Goal: Information Seeking & Learning: Learn about a topic

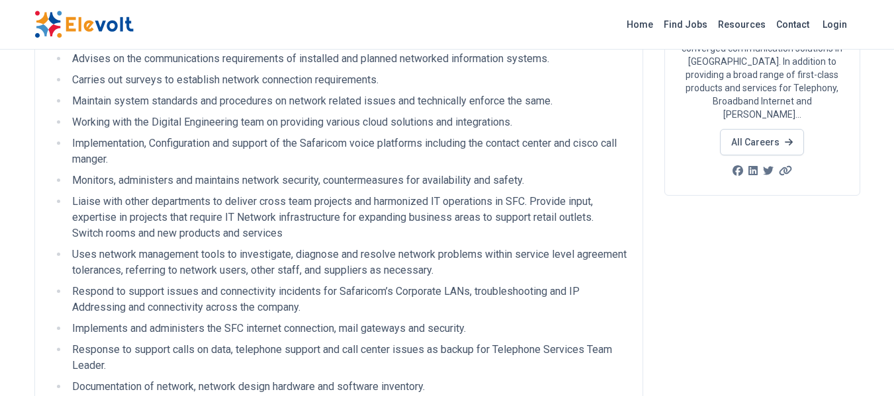
scroll to position [190, 0]
click at [295, 61] on li "Advises on the communications requirements of installed and planned networked i…" at bounding box center [347, 58] width 559 height 16
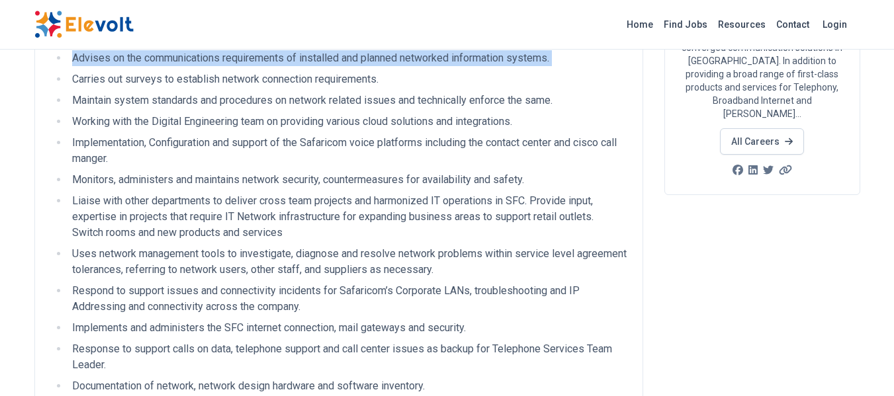
click at [295, 61] on li "Advises on the communications requirements of installed and planned networked i…" at bounding box center [347, 58] width 559 height 16
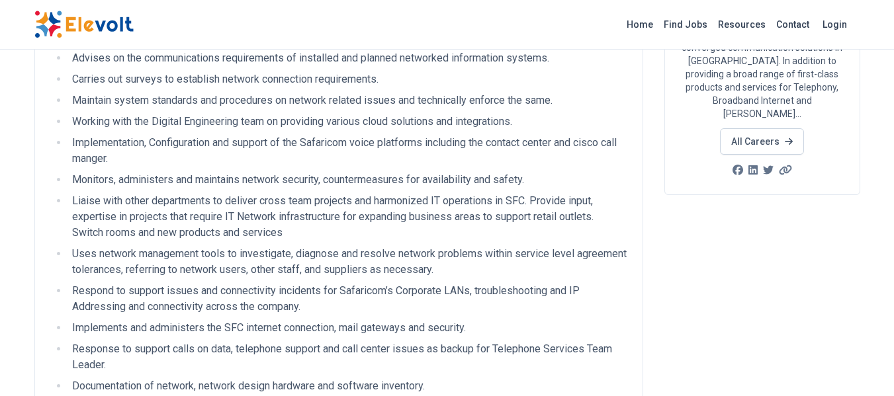
click at [242, 82] on li "Carries out surveys to establish network connection requirements." at bounding box center [347, 79] width 559 height 16
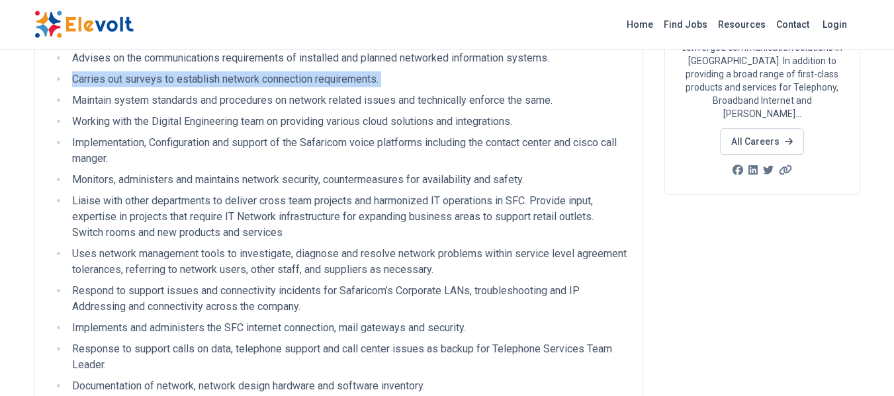
click at [242, 82] on li "Carries out surveys to establish network connection requirements." at bounding box center [347, 79] width 559 height 16
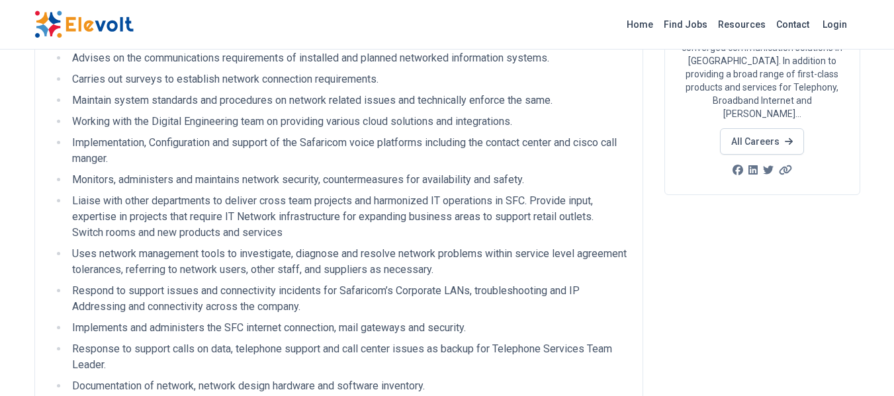
click at [218, 106] on li "Maintain system standards and procedures on network related issues and technica…" at bounding box center [347, 101] width 559 height 16
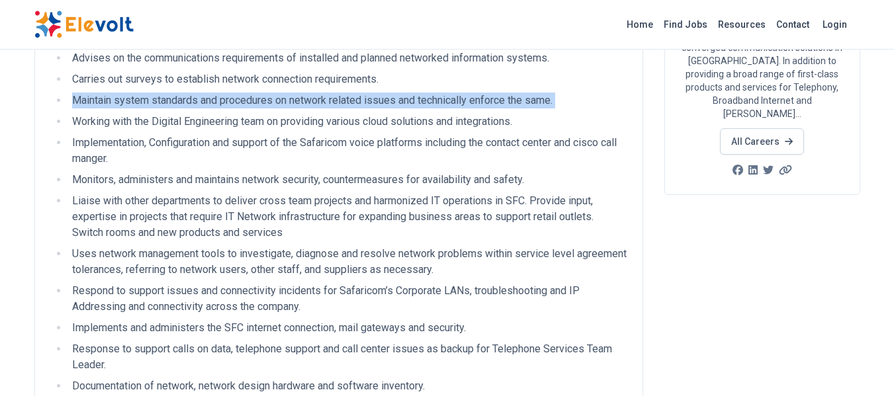
click at [218, 106] on li "Maintain system standards and procedures on network related issues and technica…" at bounding box center [347, 101] width 559 height 16
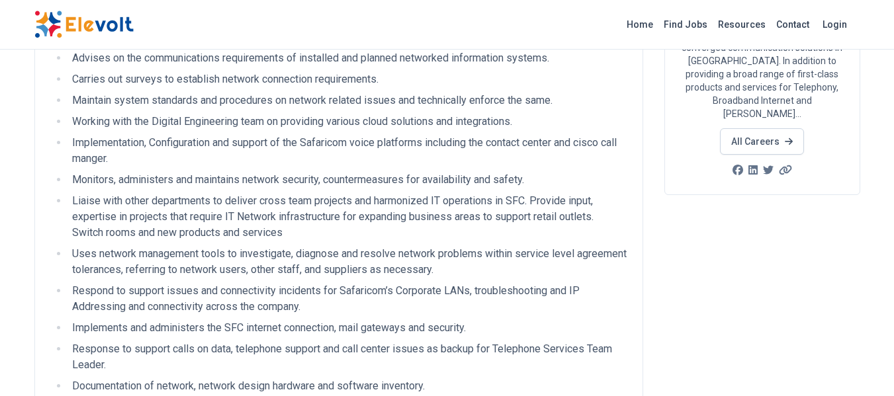
click at [212, 125] on li "Working with the Digital Engineering team on providing various cloud solutions …" at bounding box center [347, 122] width 559 height 16
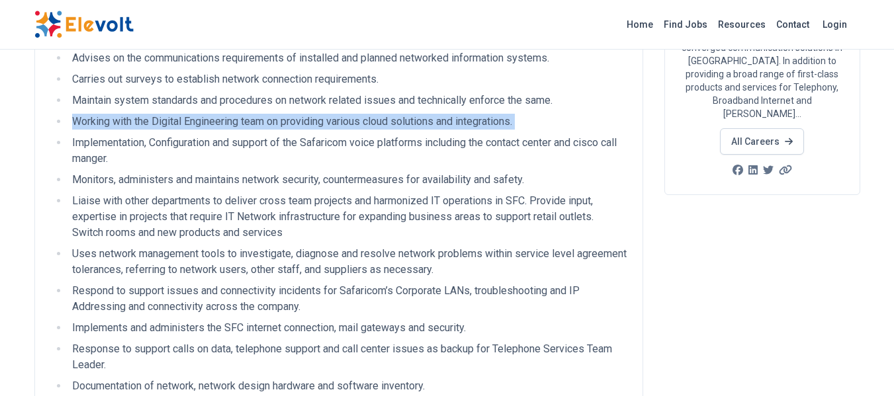
click at [212, 125] on li "Working with the Digital Engineering team on providing various cloud solutions …" at bounding box center [347, 122] width 559 height 16
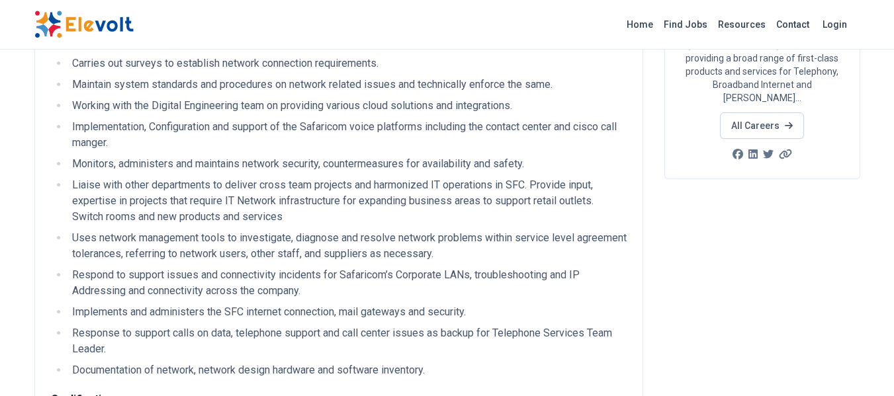
click at [212, 125] on li "Implementation, Configuration and support of the Safaricom voice platforms incl…" at bounding box center [347, 135] width 559 height 32
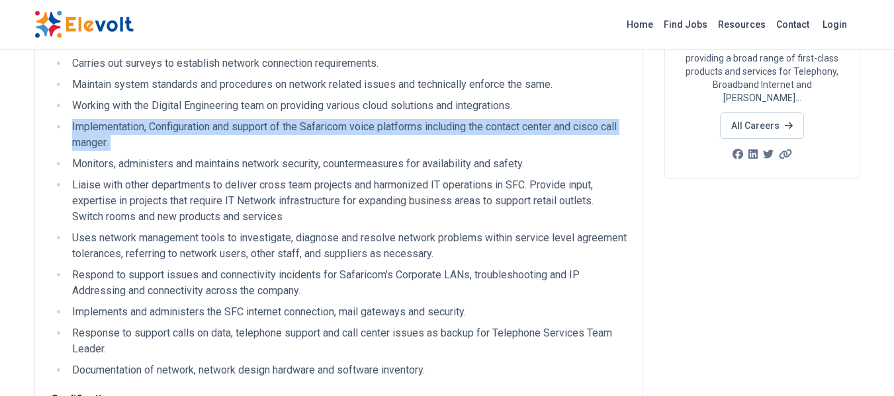
click at [212, 125] on li "Implementation, Configuration and support of the Safaricom voice platforms incl…" at bounding box center [347, 135] width 559 height 32
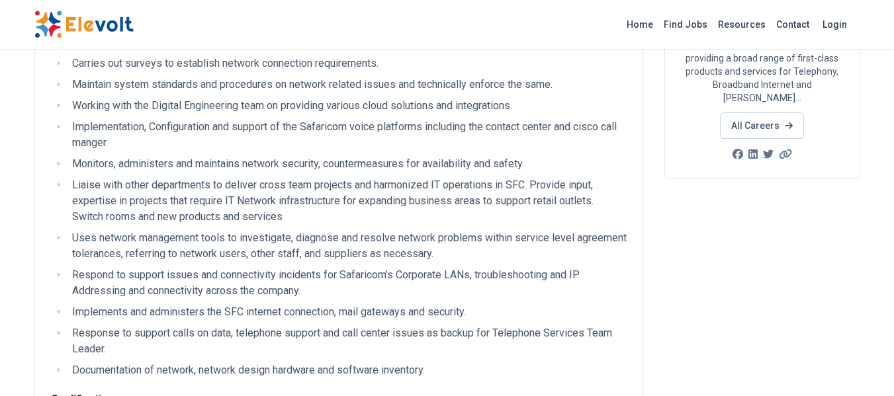
click at [195, 163] on li "Monitors, administers and maintains network security, countermeasures for avail…" at bounding box center [347, 164] width 559 height 16
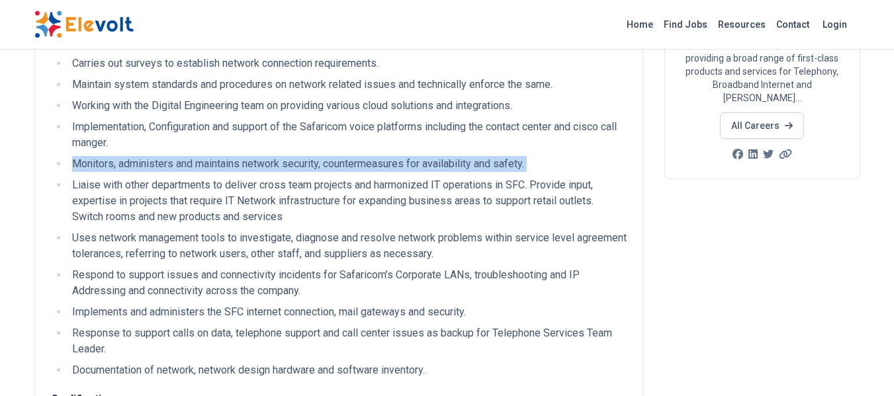
click at [195, 163] on li "Monitors, administers and maintains network security, countermeasures for avail…" at bounding box center [347, 164] width 559 height 16
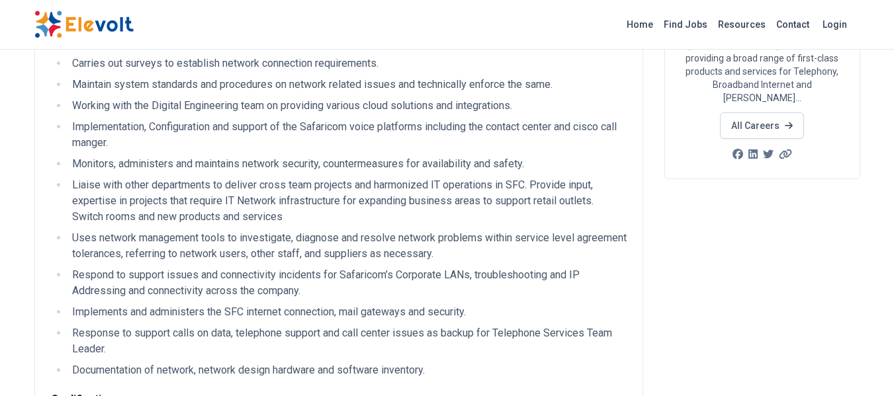
click at [188, 183] on li "Liaise with other departments to deliver cross team projects and harmonized IT …" at bounding box center [347, 201] width 559 height 48
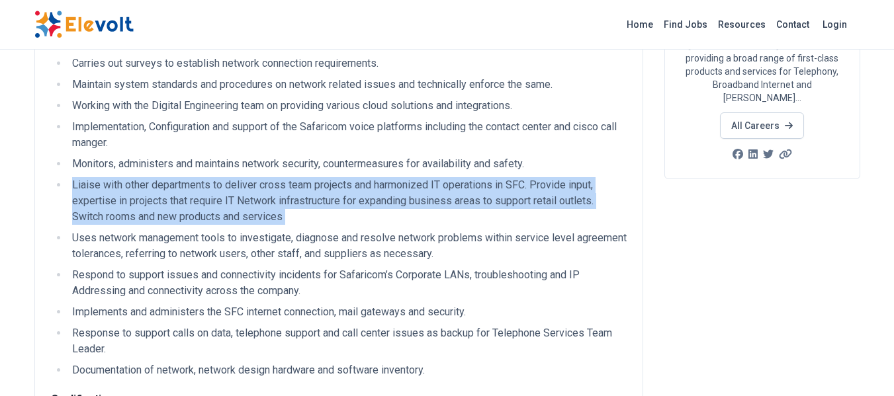
click at [188, 183] on li "Liaise with other departments to deliver cross team projects and harmonized IT …" at bounding box center [347, 201] width 559 height 48
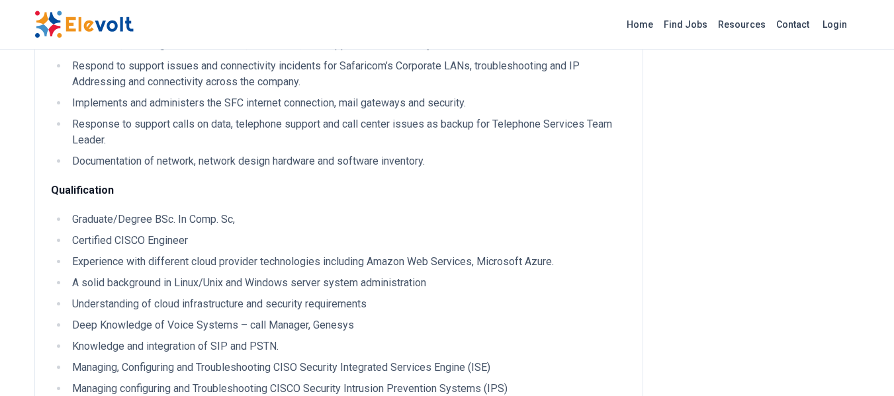
scroll to position [416, 0]
click at [161, 244] on li "Certified CISCO Engineer" at bounding box center [347, 240] width 559 height 16
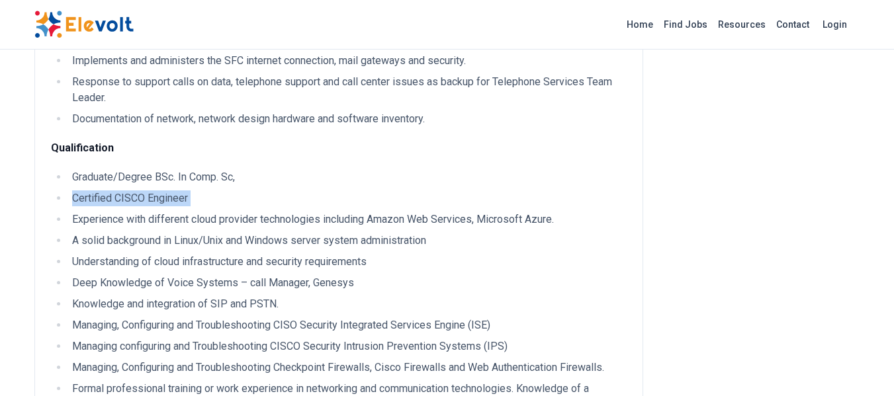
scroll to position [461, 0]
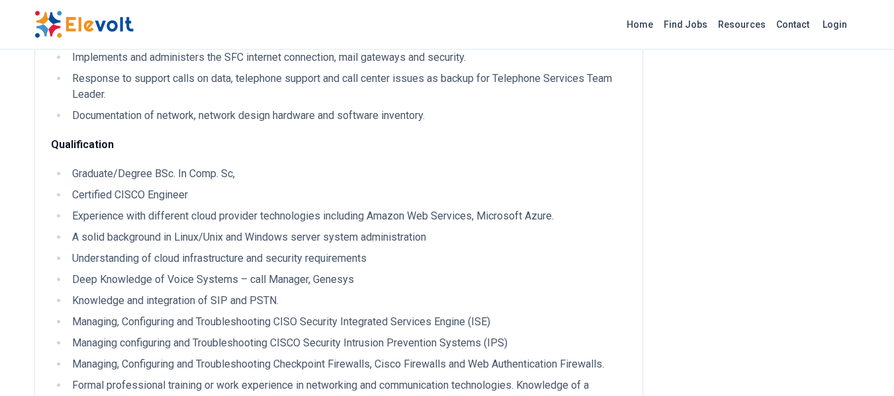
click at [176, 217] on li "Experience with different cloud provider technologies including Amazon Web Serv…" at bounding box center [347, 216] width 559 height 16
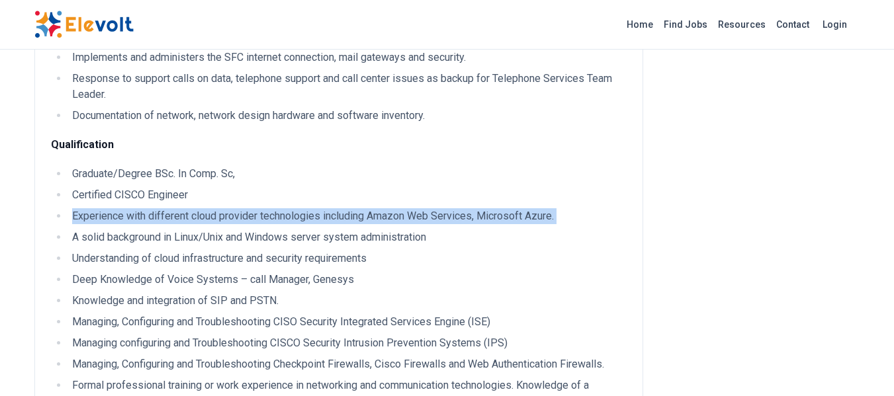
click at [176, 217] on li "Experience with different cloud provider technologies including Amazon Web Serv…" at bounding box center [347, 216] width 559 height 16
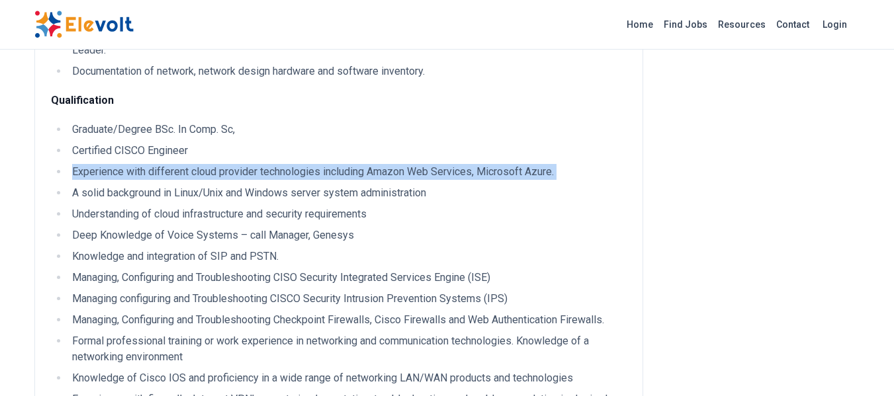
scroll to position [508, 0]
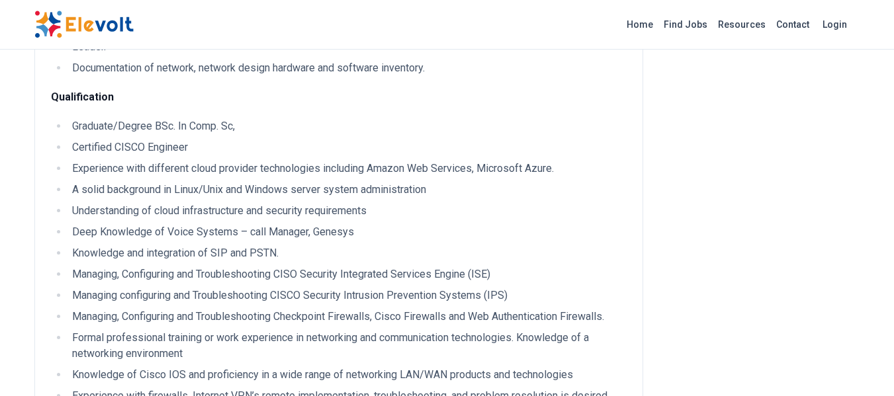
click at [206, 199] on ul "Graduate/Degree BSc. In Comp. Sc, Certified CISCO Engineer Experience with diff…" at bounding box center [339, 279] width 576 height 323
click at [218, 193] on li "A solid background in Linux/Unix and Windows server system administration" at bounding box center [347, 190] width 559 height 16
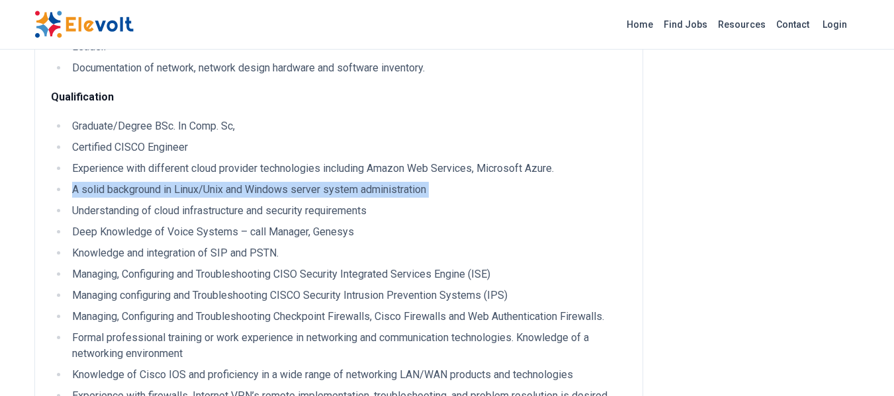
click at [218, 193] on li "A solid background in Linux/Unix and Windows server system administration" at bounding box center [347, 190] width 559 height 16
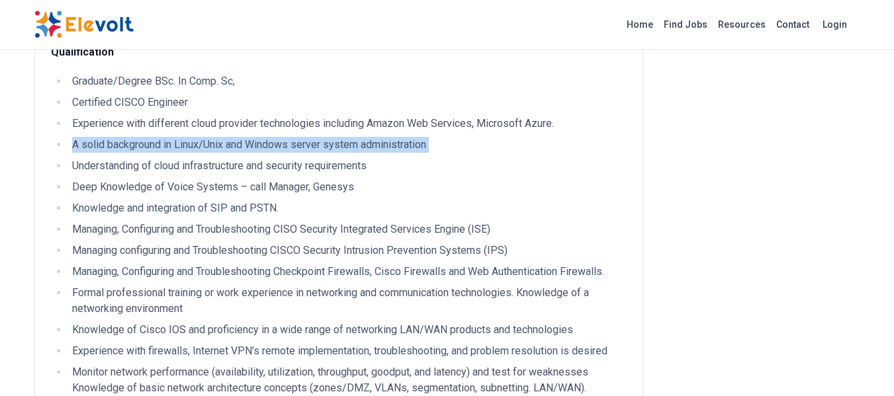
scroll to position [554, 0]
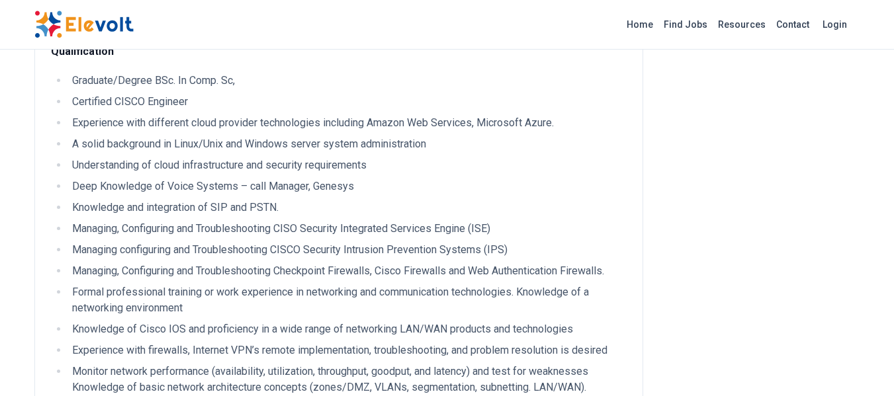
click at [218, 193] on li "Deep Knowledge of Voice Systems – call Manager, Genesys" at bounding box center [347, 187] width 559 height 16
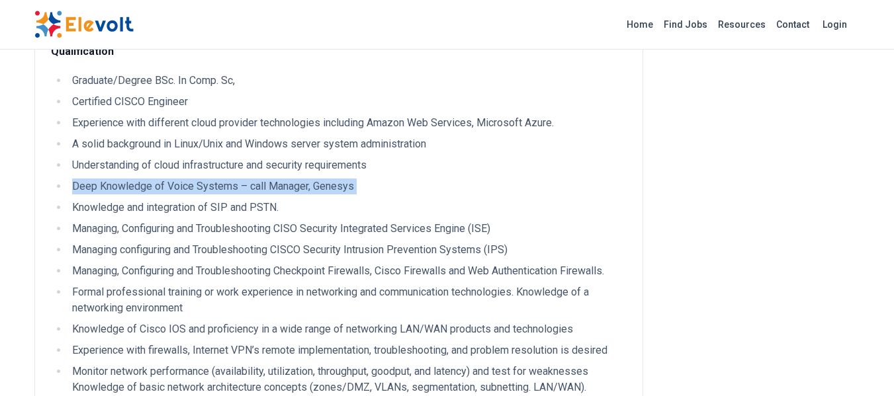
click at [218, 193] on li "Deep Knowledge of Voice Systems – call Manager, Genesys" at bounding box center [347, 187] width 559 height 16
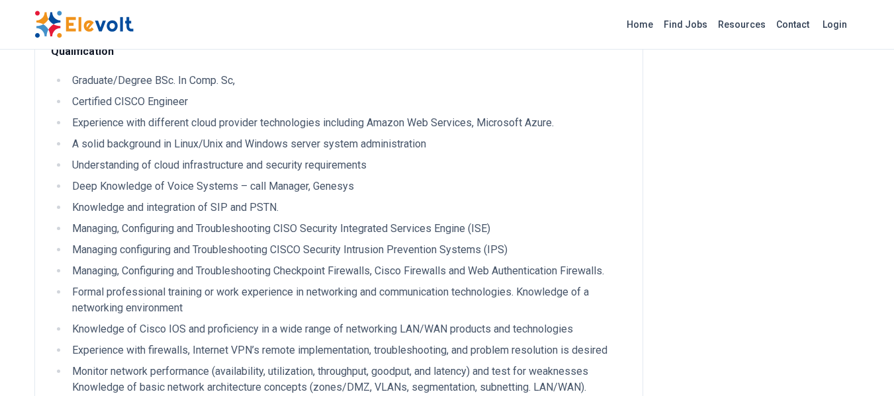
click at [241, 211] on li "Knowledge and integration of SIP and PSTN." at bounding box center [347, 208] width 559 height 16
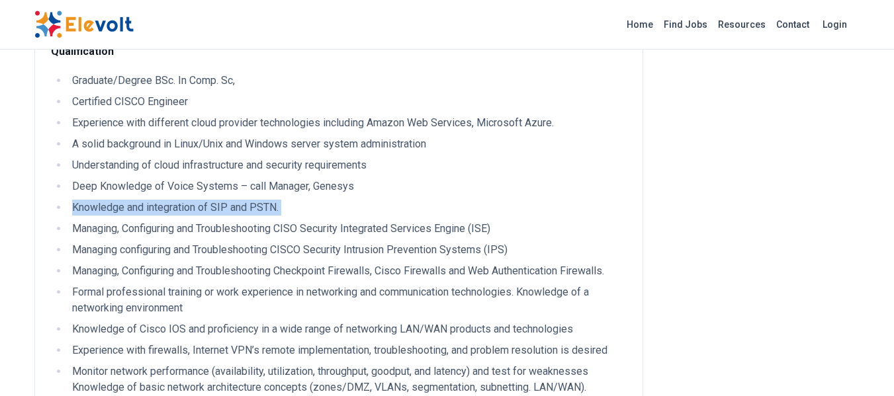
click at [241, 211] on li "Knowledge and integration of SIP and PSTN." at bounding box center [347, 208] width 559 height 16
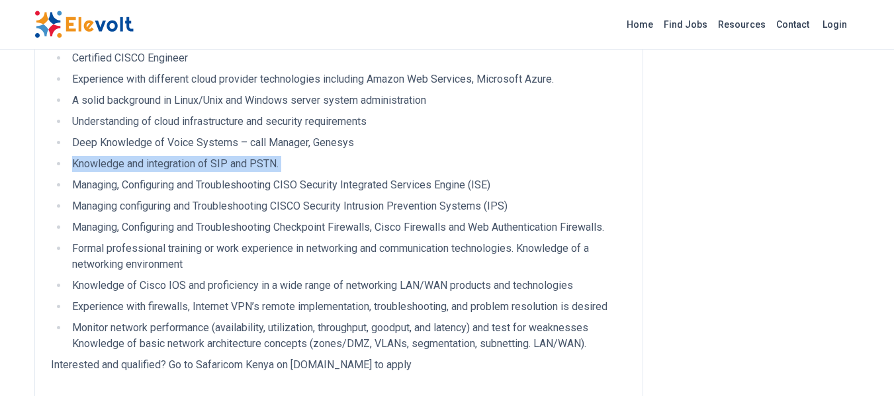
scroll to position [598, 0]
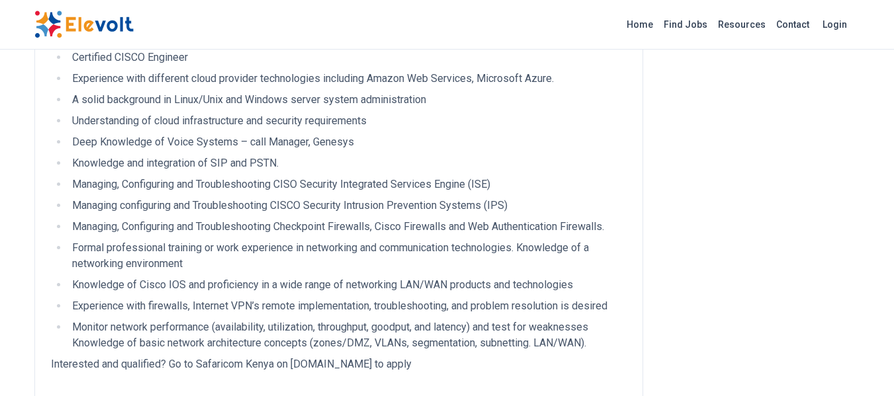
click at [259, 193] on ul "Graduate/Degree BSc. In Comp. Sc, Certified CISCO Engineer Experience with diff…" at bounding box center [339, 189] width 576 height 323
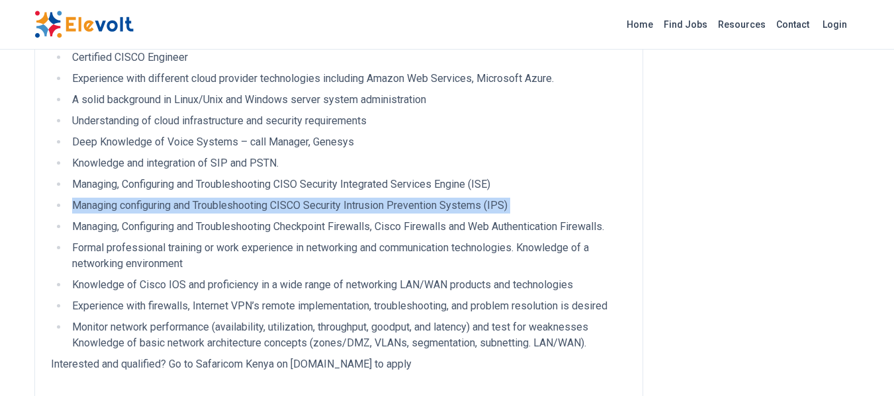
click at [259, 193] on ul "Graduate/Degree BSc. In Comp. Sc, Certified CISCO Engineer Experience with diff…" at bounding box center [339, 189] width 576 height 323
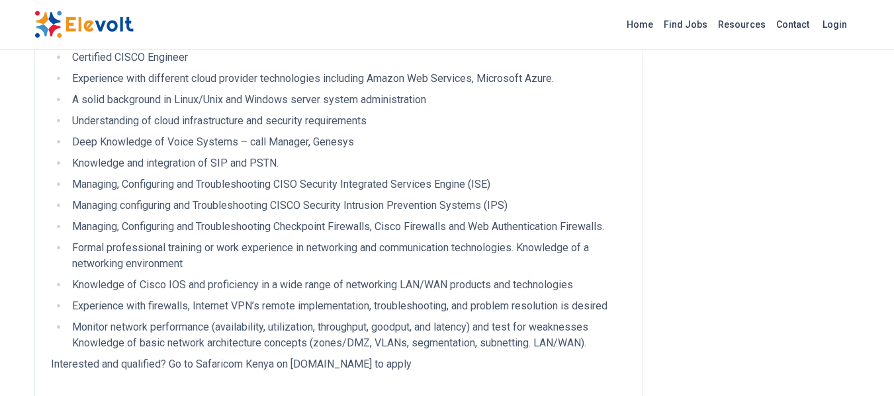
click at [264, 187] on li "Managing, Configuring and Troubleshooting CISO Security Integrated Services Eng…" at bounding box center [347, 185] width 559 height 16
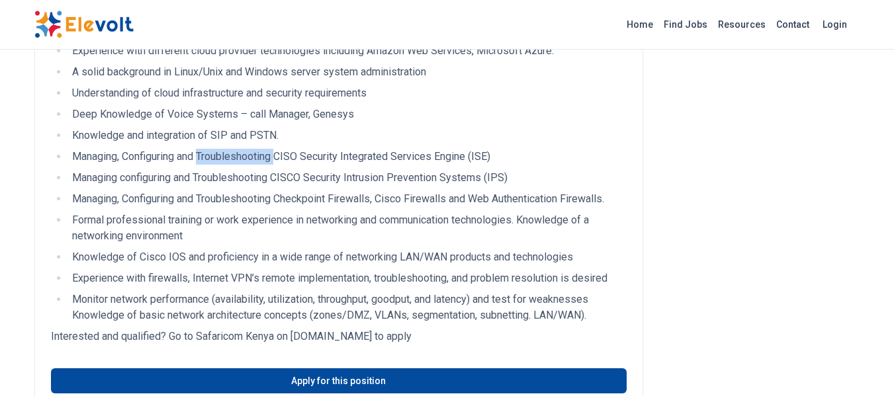
scroll to position [630, 0]
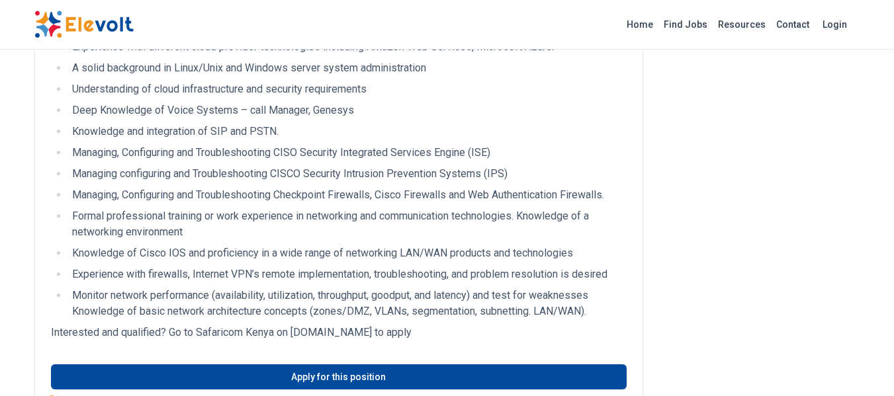
click at [285, 255] on li "Knowledge of Cisco IOS and proficiency in a wide range of networking LAN/WAN pr…" at bounding box center [347, 254] width 559 height 16
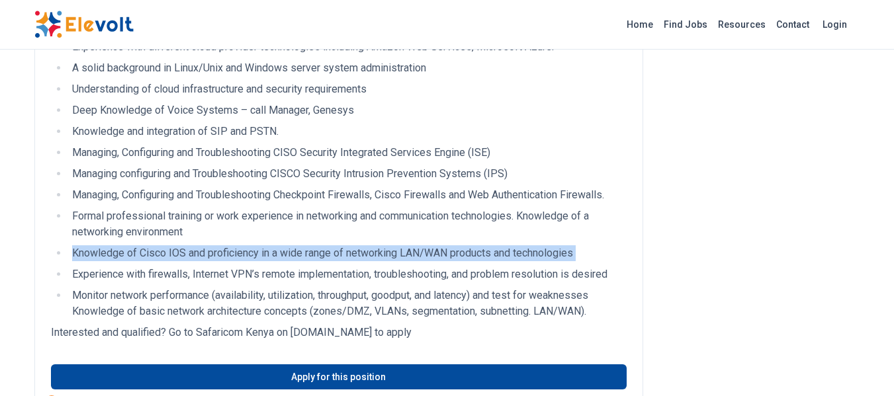
click at [285, 255] on li "Knowledge of Cisco IOS and proficiency in a wide range of networking LAN/WAN pr…" at bounding box center [347, 254] width 559 height 16
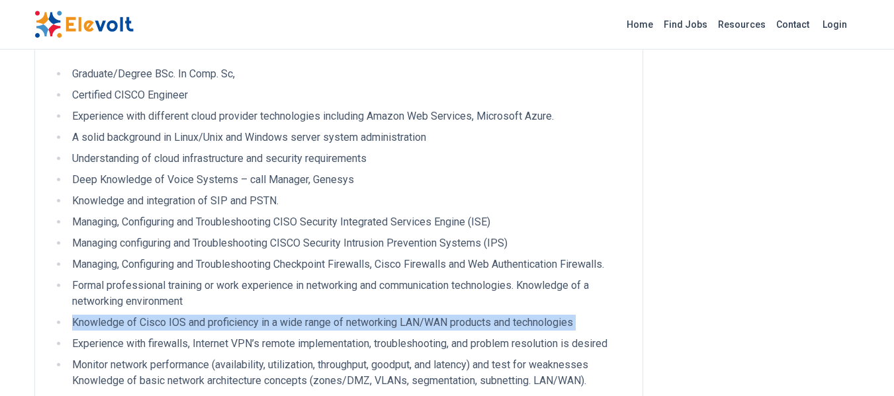
scroll to position [560, 0]
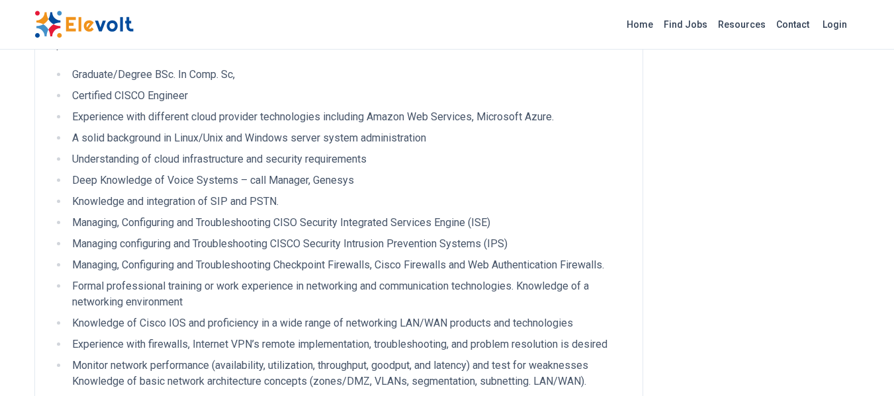
click at [283, 121] on li "Experience with different cloud provider technologies including Amazon Web Serv…" at bounding box center [347, 117] width 559 height 16
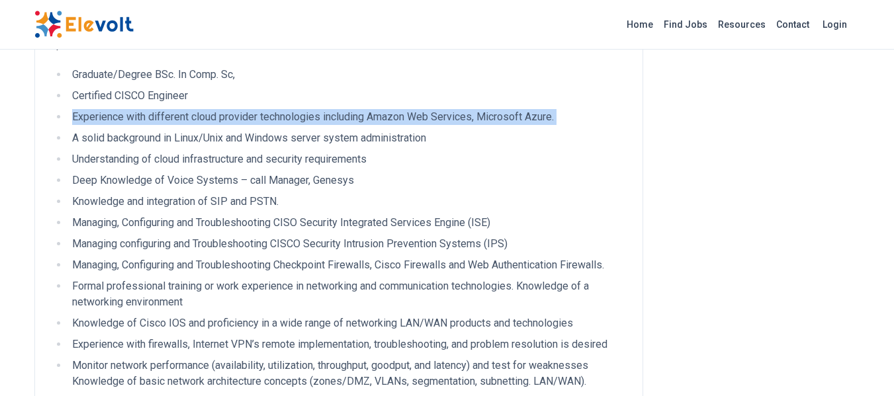
click at [283, 121] on li "Experience with different cloud provider technologies including Amazon Web Serv…" at bounding box center [347, 117] width 559 height 16
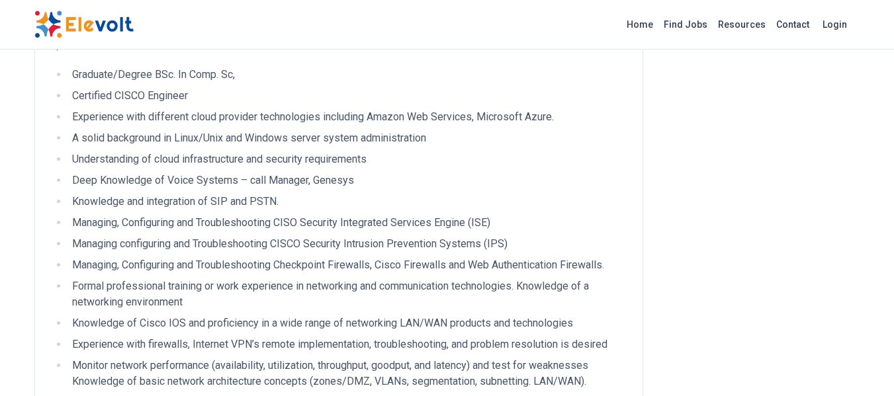
click at [271, 135] on li "A solid background in Linux/Unix and Windows server system administration" at bounding box center [347, 138] width 559 height 16
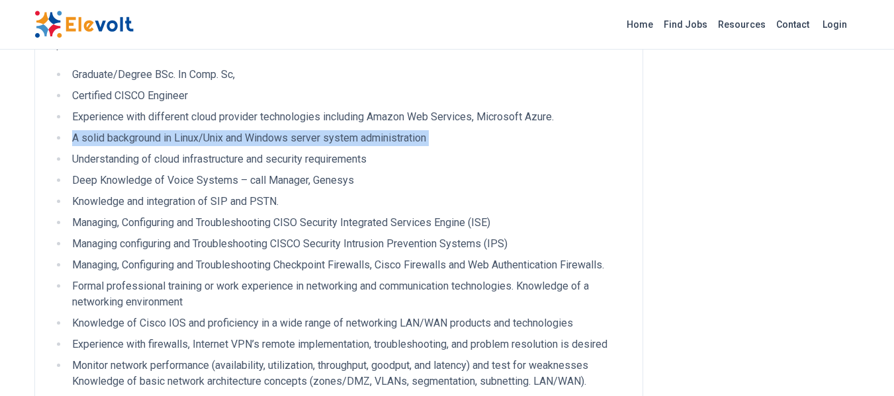
click at [271, 135] on li "A solid background in Linux/Unix and Windows server system administration" at bounding box center [347, 138] width 559 height 16
click at [259, 143] on li "A solid background in Linux/Unix and Windows server system administration" at bounding box center [347, 138] width 559 height 16
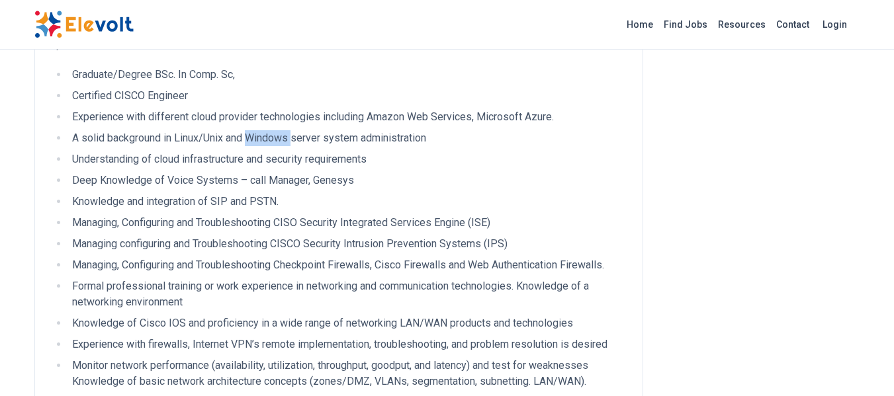
click at [259, 143] on li "A solid background in Linux/Unix and Windows server system administration" at bounding box center [347, 138] width 559 height 16
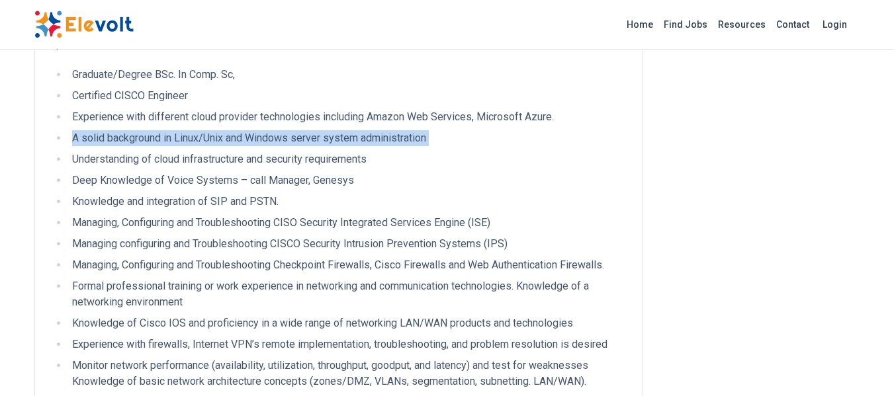
click at [259, 143] on li "A solid background in Linux/Unix and Windows server system administration" at bounding box center [347, 138] width 559 height 16
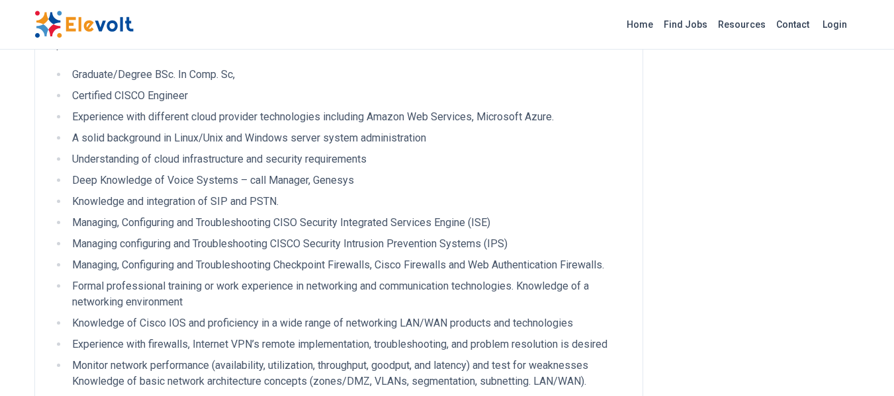
click at [252, 159] on li "Understanding of cloud infrastructure and security requirements" at bounding box center [347, 160] width 559 height 16
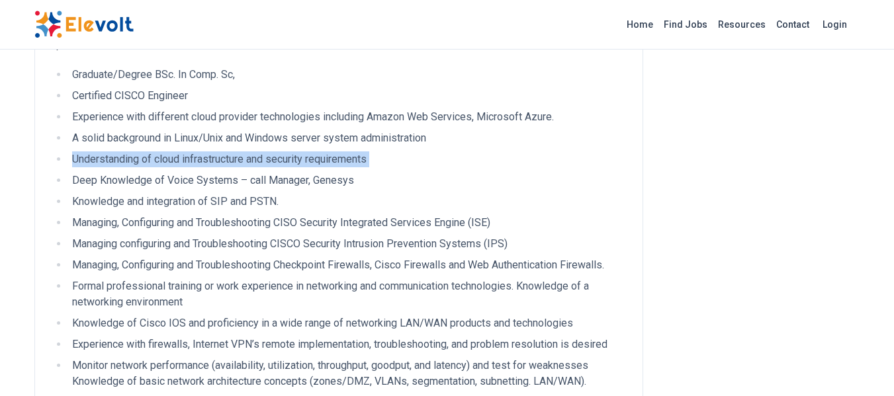
click at [252, 159] on li "Understanding of cloud infrastructure and security requirements" at bounding box center [347, 160] width 559 height 16
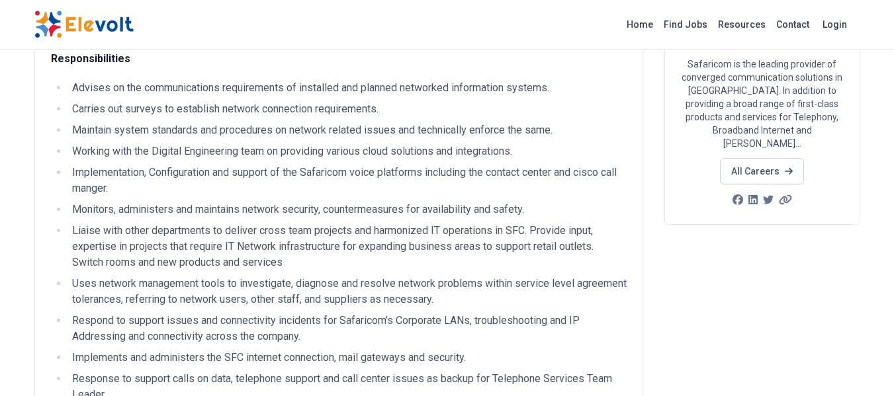
scroll to position [0, 0]
